Goal: Task Accomplishment & Management: Manage account settings

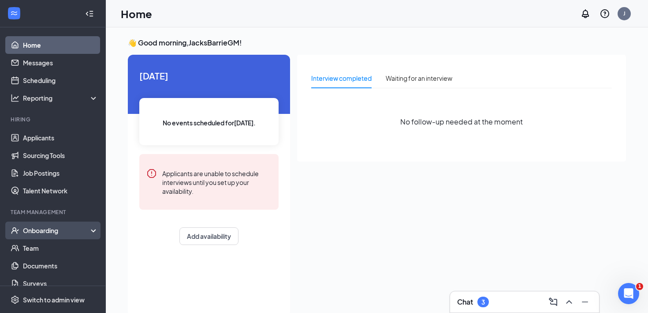
click at [61, 235] on div "Onboarding" at bounding box center [53, 230] width 106 height 18
click at [60, 252] on link "Overview" at bounding box center [60, 248] width 75 height 18
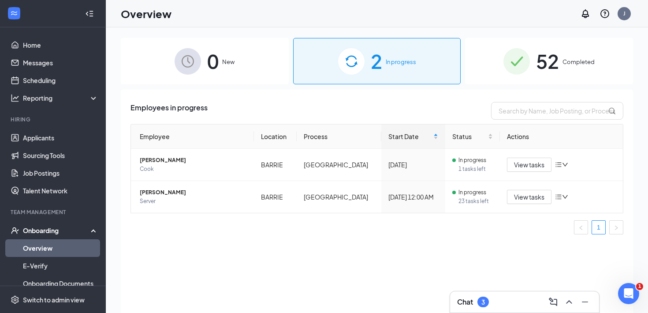
click at [556, 60] on span "52" at bounding box center [547, 61] width 23 height 30
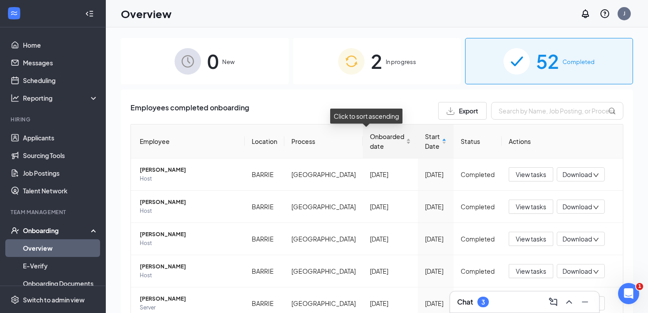
click at [370, 147] on span "Onboarded date" at bounding box center [387, 140] width 34 height 19
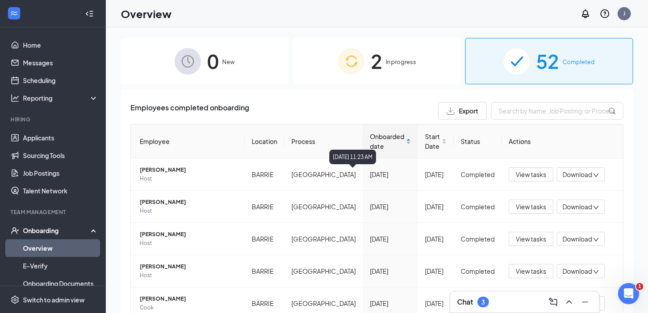
click at [378, 141] on span "Onboarded date" at bounding box center [387, 140] width 34 height 19
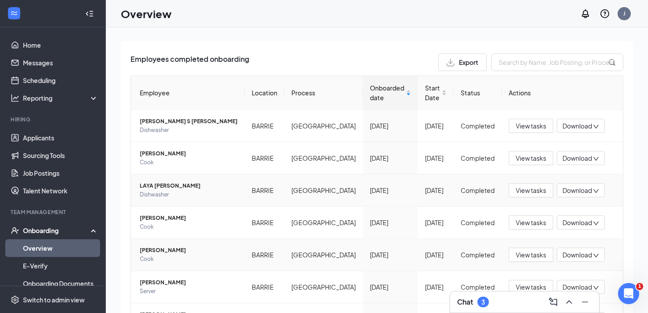
scroll to position [55, 0]
